Goal: Find specific page/section: Find specific page/section

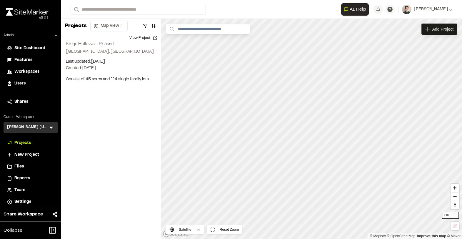
click at [50, 123] on div "Kimley Horn Georgia KH Menu" at bounding box center [31, 127] width 54 height 11
click at [50, 127] on icon at bounding box center [51, 128] width 4 height 2
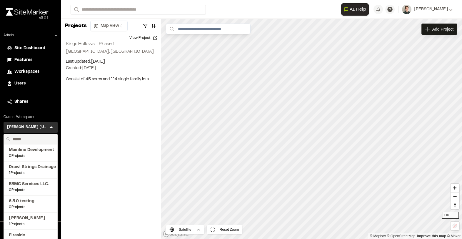
click at [34, 141] on input "text" at bounding box center [32, 139] width 45 height 10
type input "*"
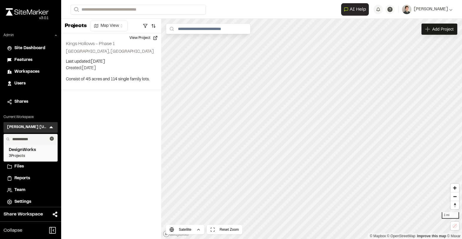
type input "**********"
click at [36, 151] on span "DesignWorks" at bounding box center [31, 150] width 44 height 6
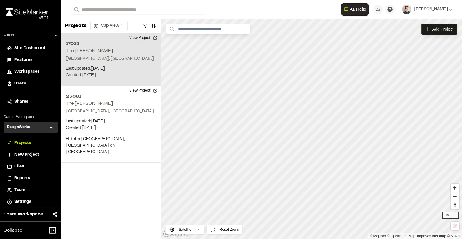
click at [141, 40] on button "View Project" at bounding box center [143, 37] width 35 height 9
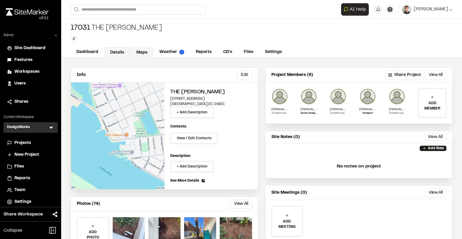
click at [144, 53] on link "Maps" at bounding box center [141, 52] width 23 height 11
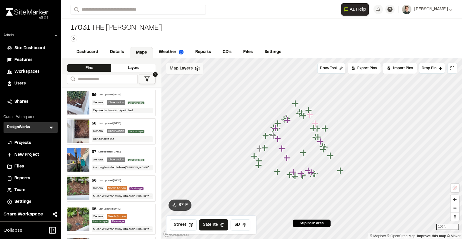
click at [192, 67] on div "Map Layers" at bounding box center [184, 68] width 37 height 11
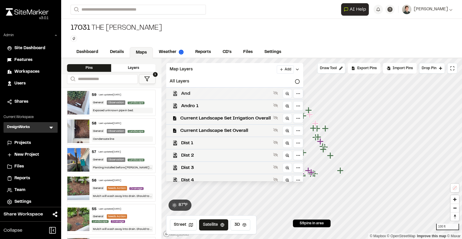
click at [214, 96] on span "And" at bounding box center [226, 93] width 90 height 7
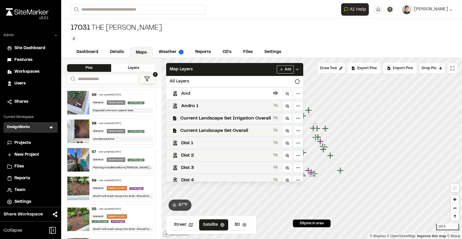
click at [214, 93] on span "And" at bounding box center [226, 93] width 90 height 7
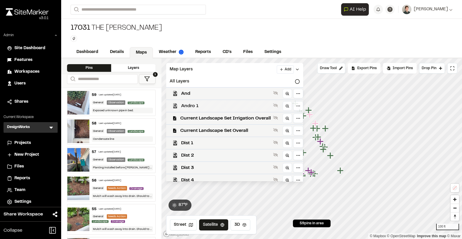
click at [212, 103] on span "Andro 1" at bounding box center [226, 105] width 90 height 7
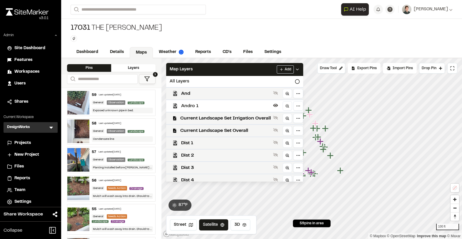
click at [214, 103] on span "Andro 1" at bounding box center [226, 105] width 90 height 7
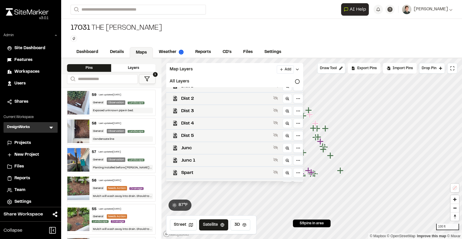
scroll to position [78, 0]
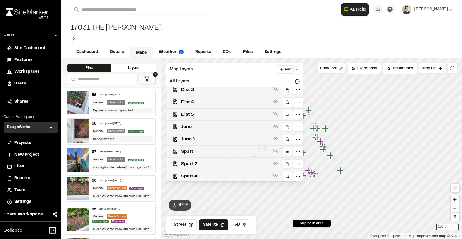
click at [214, 151] on span "Spart" at bounding box center [226, 151] width 90 height 7
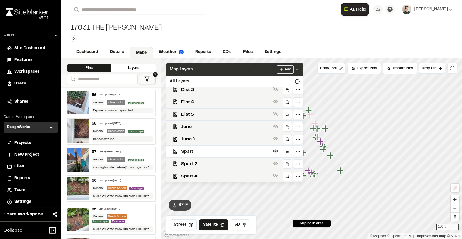
click at [219, 71] on div "Map Layers Add" at bounding box center [234, 69] width 137 height 13
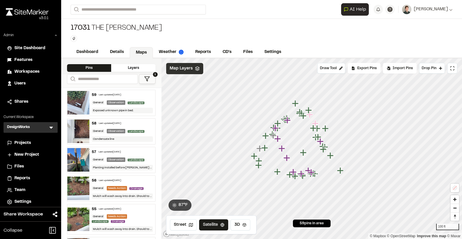
click at [193, 66] on div "Map Layers" at bounding box center [184, 68] width 37 height 11
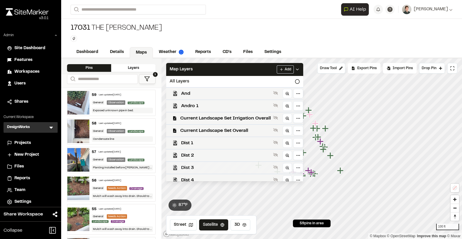
scroll to position [78, 0]
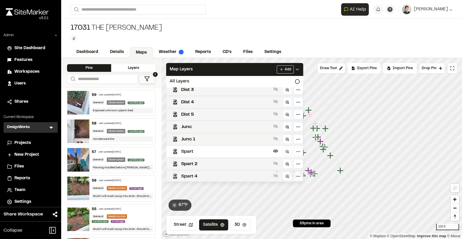
click at [202, 175] on span "Spart 4" at bounding box center [226, 176] width 90 height 7
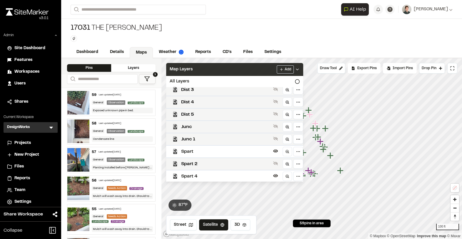
click at [212, 71] on div "Map Layers Add" at bounding box center [234, 69] width 137 height 13
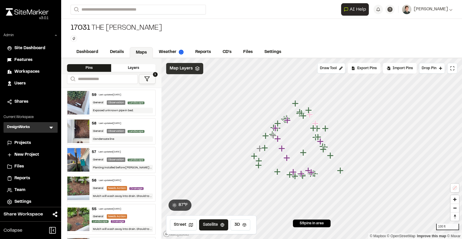
click at [179, 73] on div "Map Layers" at bounding box center [184, 68] width 37 height 11
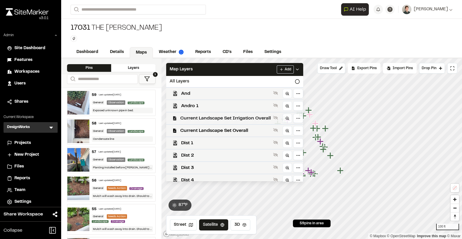
click at [210, 117] on span "Current Landscape Set Irrigation Overall" at bounding box center [225, 118] width 91 height 7
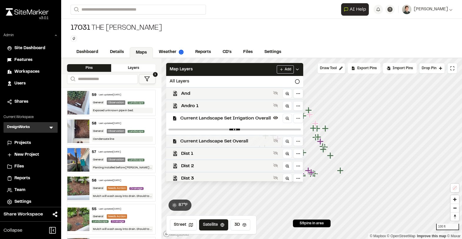
click at [208, 140] on span "Current Landscape Set Overall" at bounding box center [225, 141] width 91 height 7
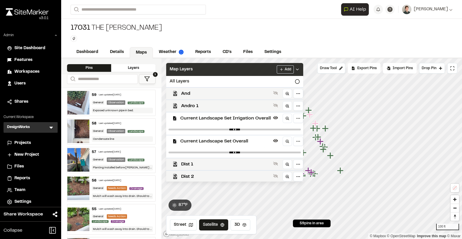
click at [215, 68] on div "Map Layers Add" at bounding box center [234, 69] width 137 height 13
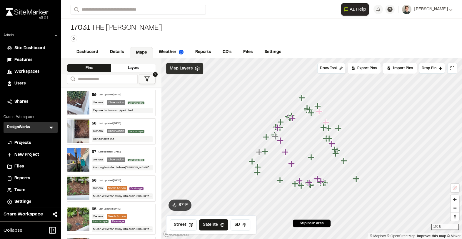
click at [195, 69] on icon at bounding box center [197, 68] width 5 height 5
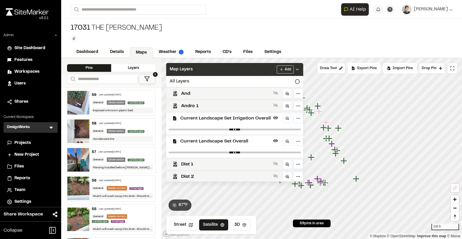
click at [197, 80] on div "All Layers" at bounding box center [234, 81] width 137 height 11
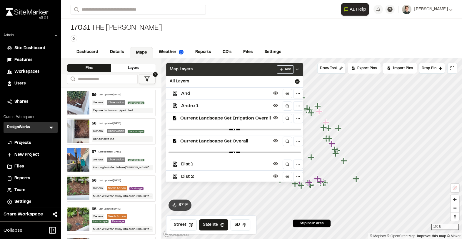
click at [203, 72] on div "Map Layers Add" at bounding box center [234, 69] width 137 height 13
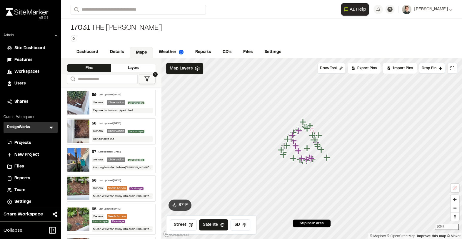
click at [151, 75] on button "1" at bounding box center [147, 79] width 17 height 10
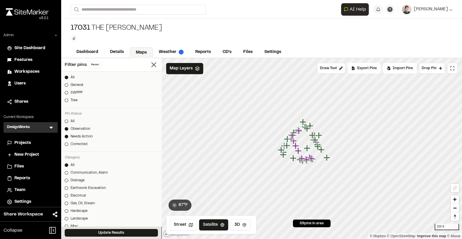
scroll to position [101, 0]
click at [67, 128] on div at bounding box center [67, 129] width 4 height 4
click at [95, 229] on button "Update Results" at bounding box center [111, 233] width 93 height 8
